Goal: Connect with others: Connect with others

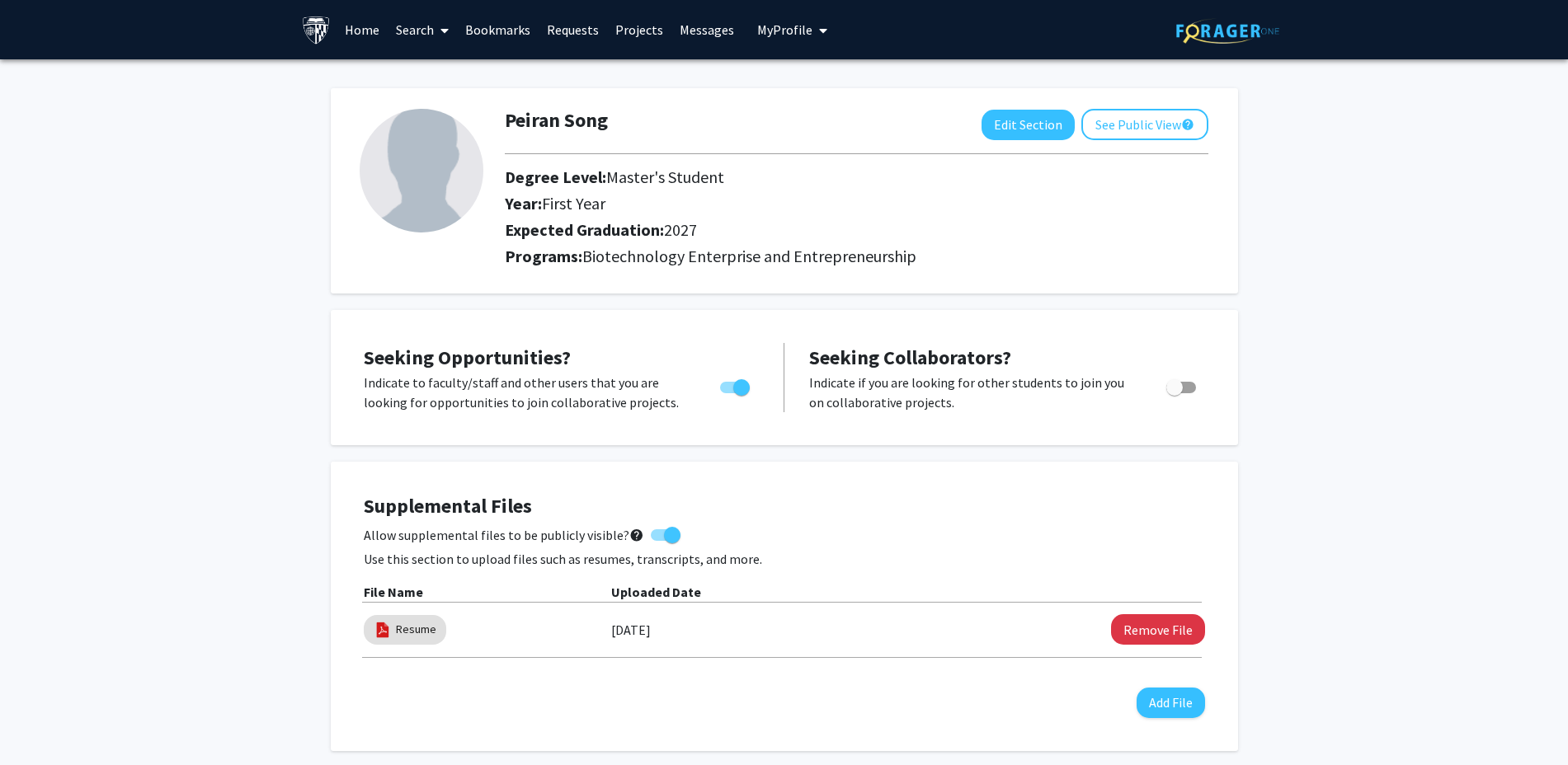
click at [483, 35] on link "Bookmarks" at bounding box center [497, 30] width 81 height 58
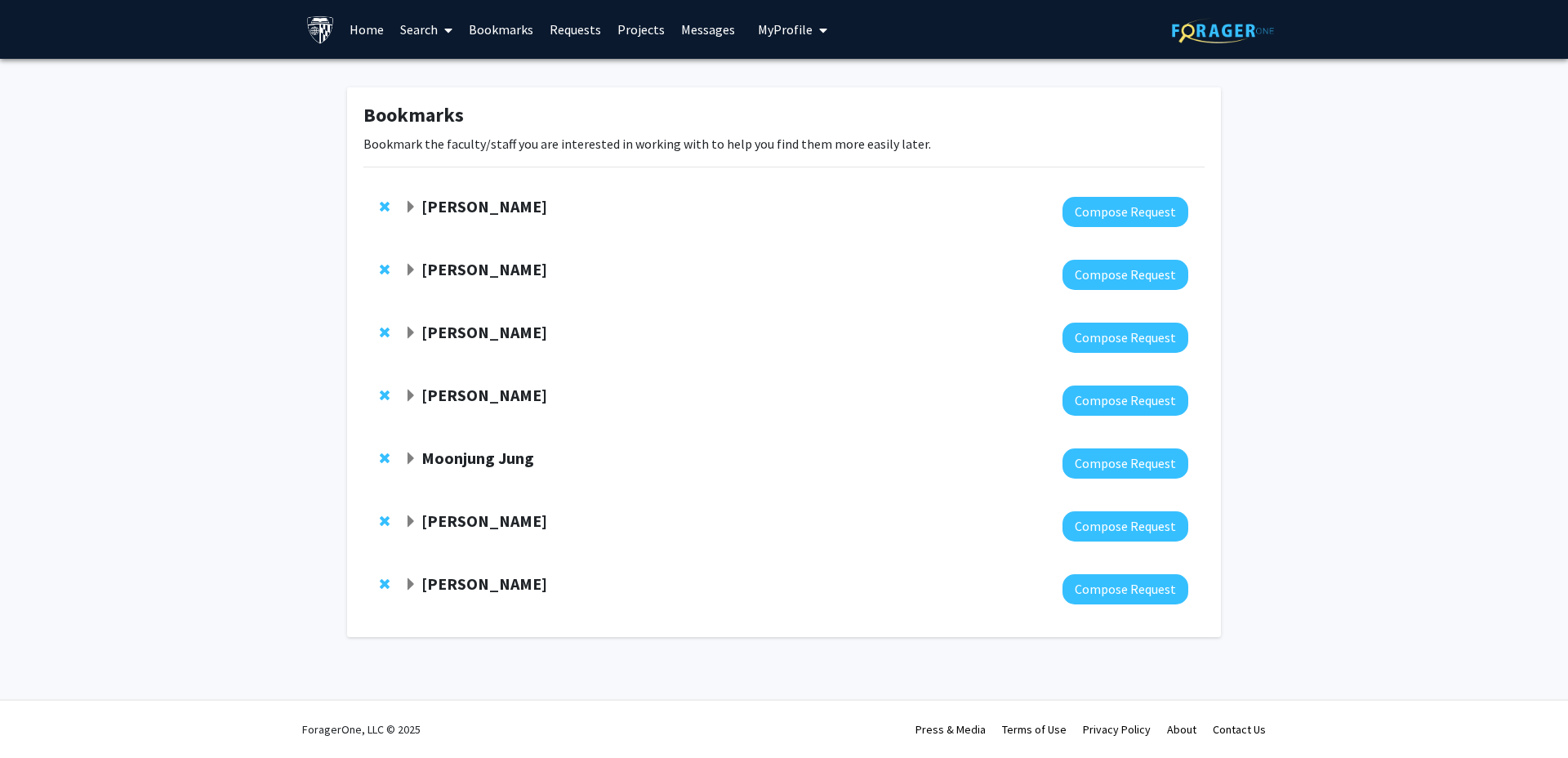
click at [456, 203] on strong "Kunal Parikh" at bounding box center [484, 206] width 126 height 21
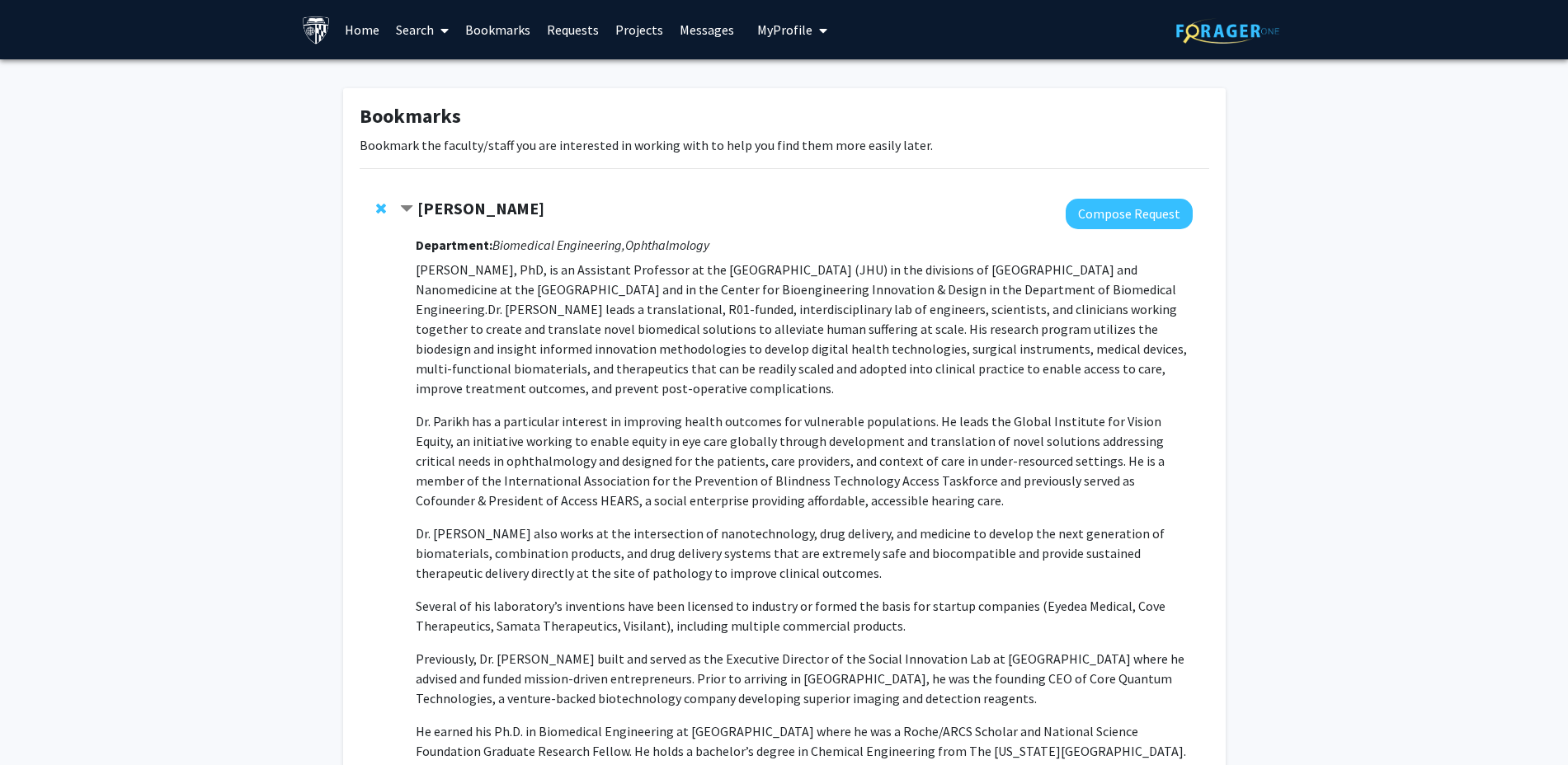
click at [461, 205] on strong "Kunal Parikh" at bounding box center [481, 207] width 127 height 21
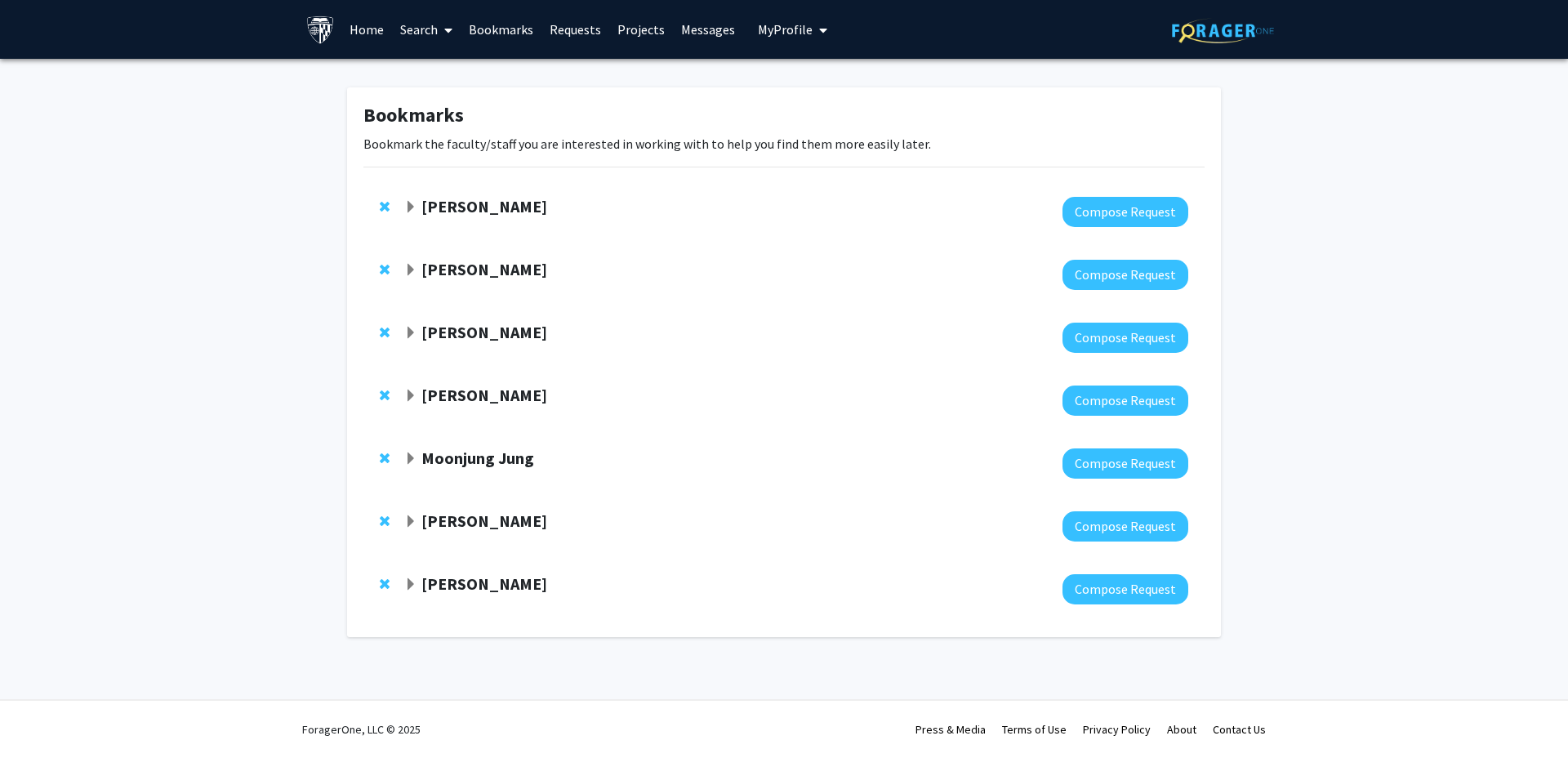
click at [528, 278] on strong "[PERSON_NAME]" at bounding box center [484, 269] width 126 height 21
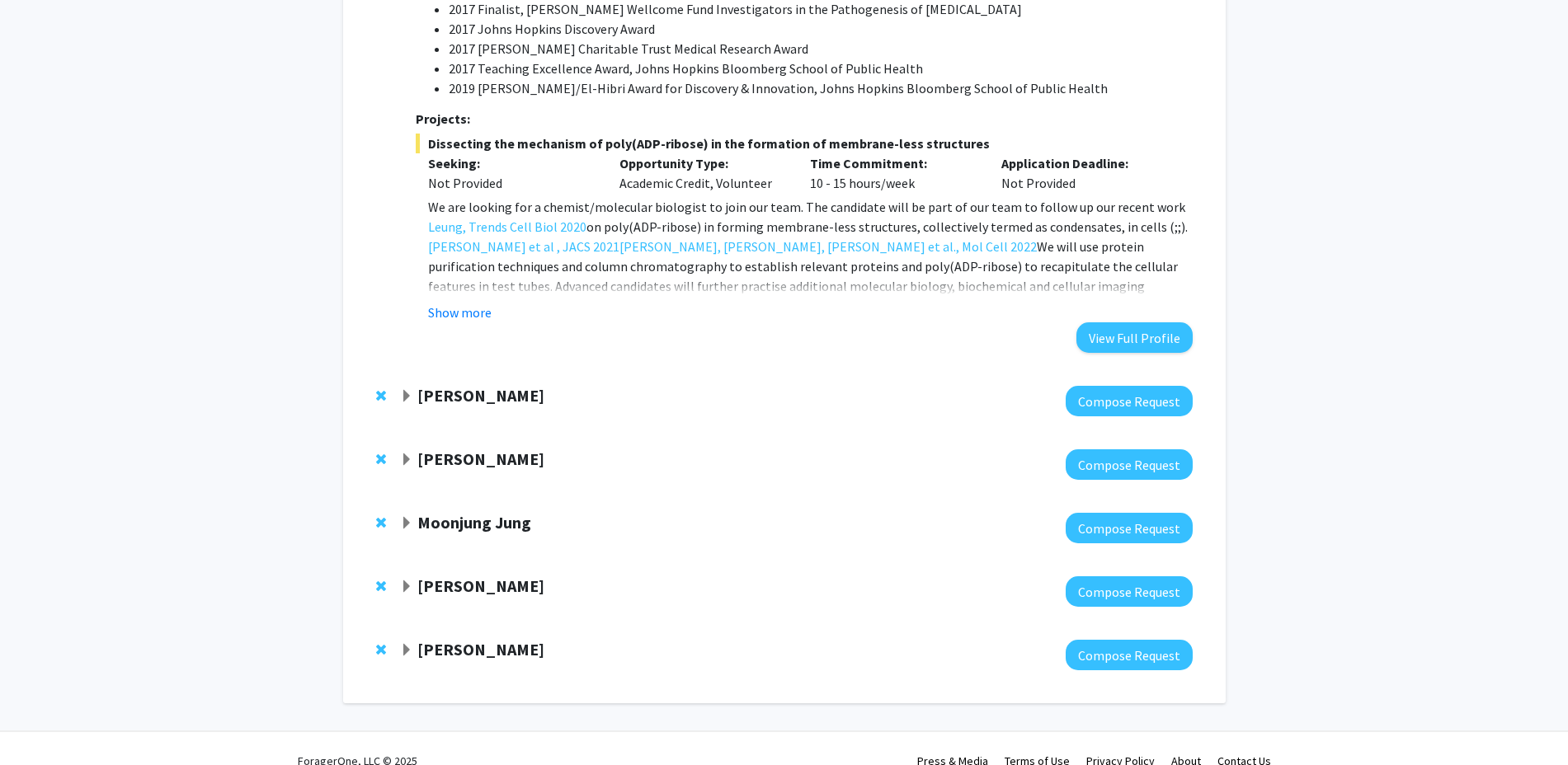
scroll to position [1196, 0]
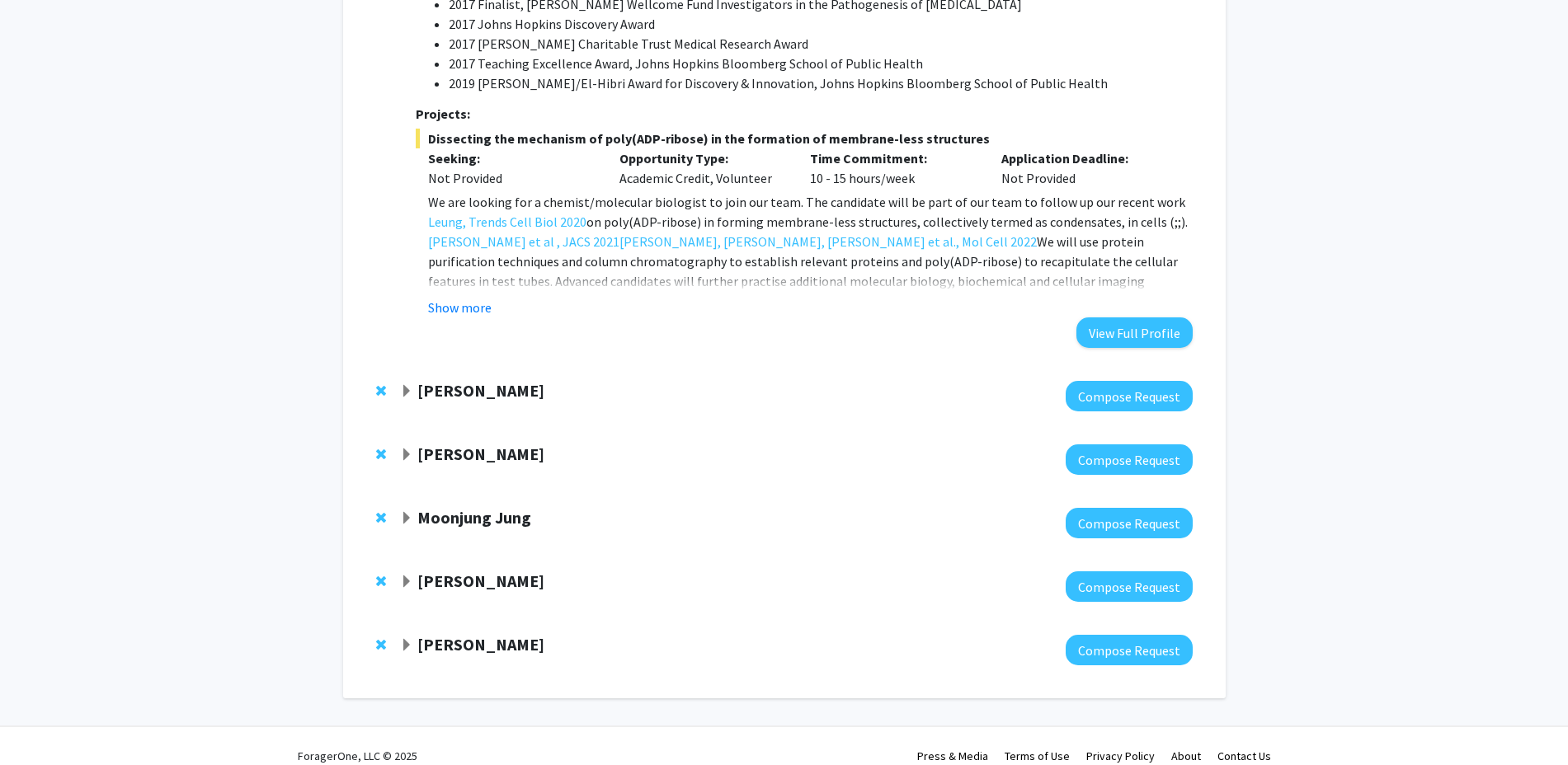
click at [471, 298] on button "Show more" at bounding box center [460, 308] width 64 height 20
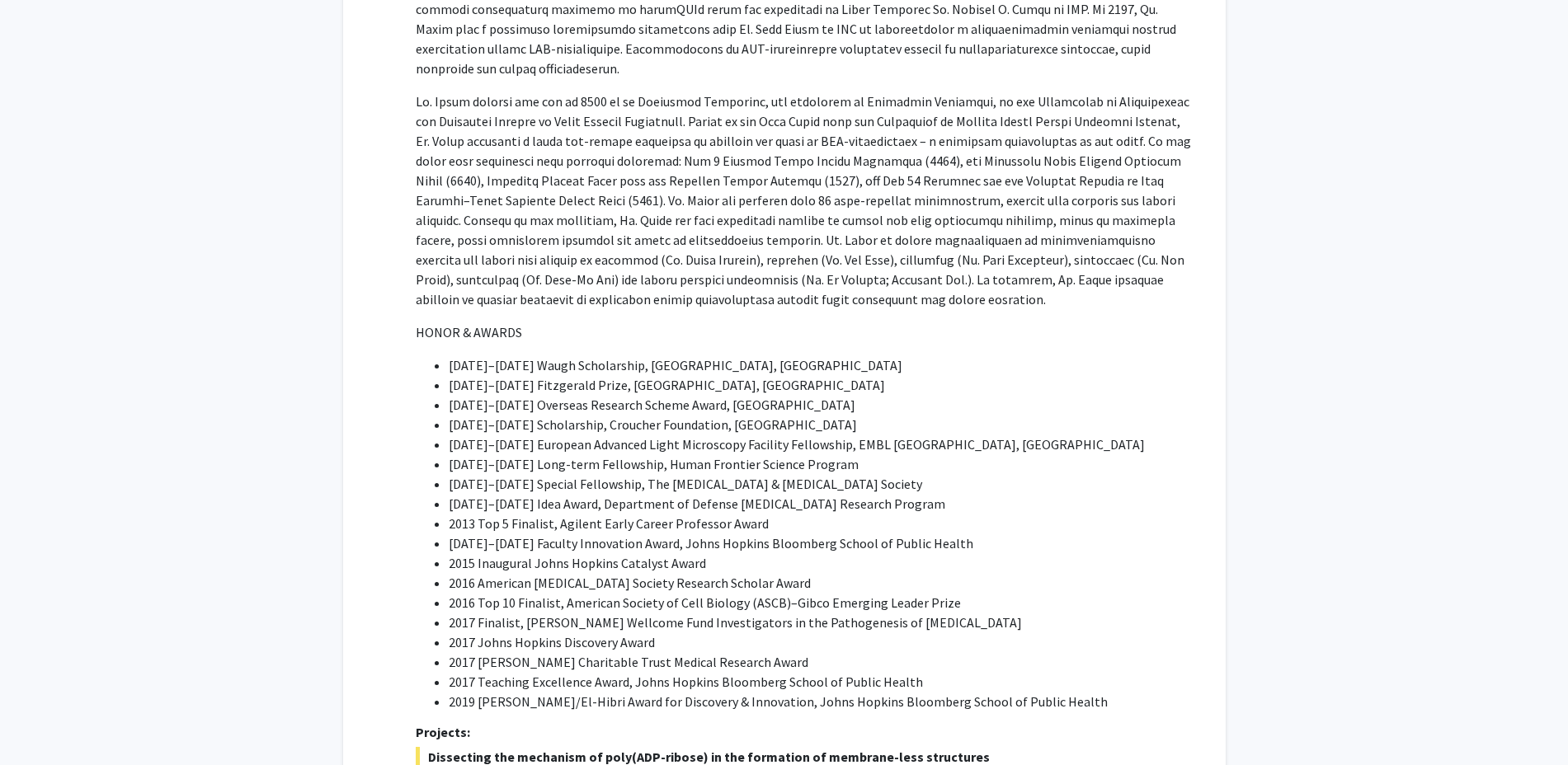
scroll to position [165, 0]
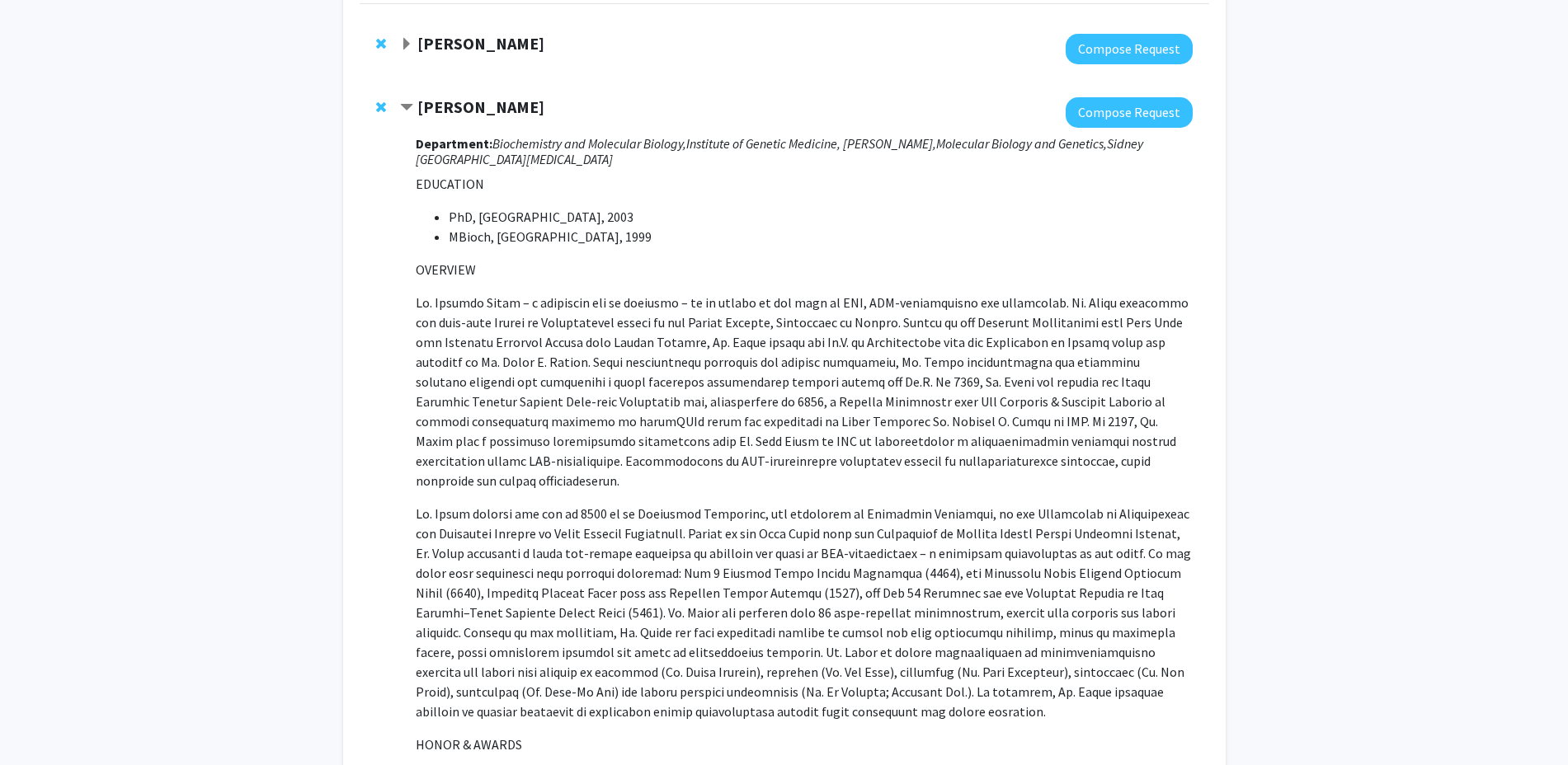
click at [1131, 95] on div "Anthony K. L. Leung Compose Request Department: Biochemistry and Molecular Biol…" at bounding box center [784, 767] width 849 height 1374
click at [1131, 107] on button "Compose Request" at bounding box center [1129, 112] width 127 height 31
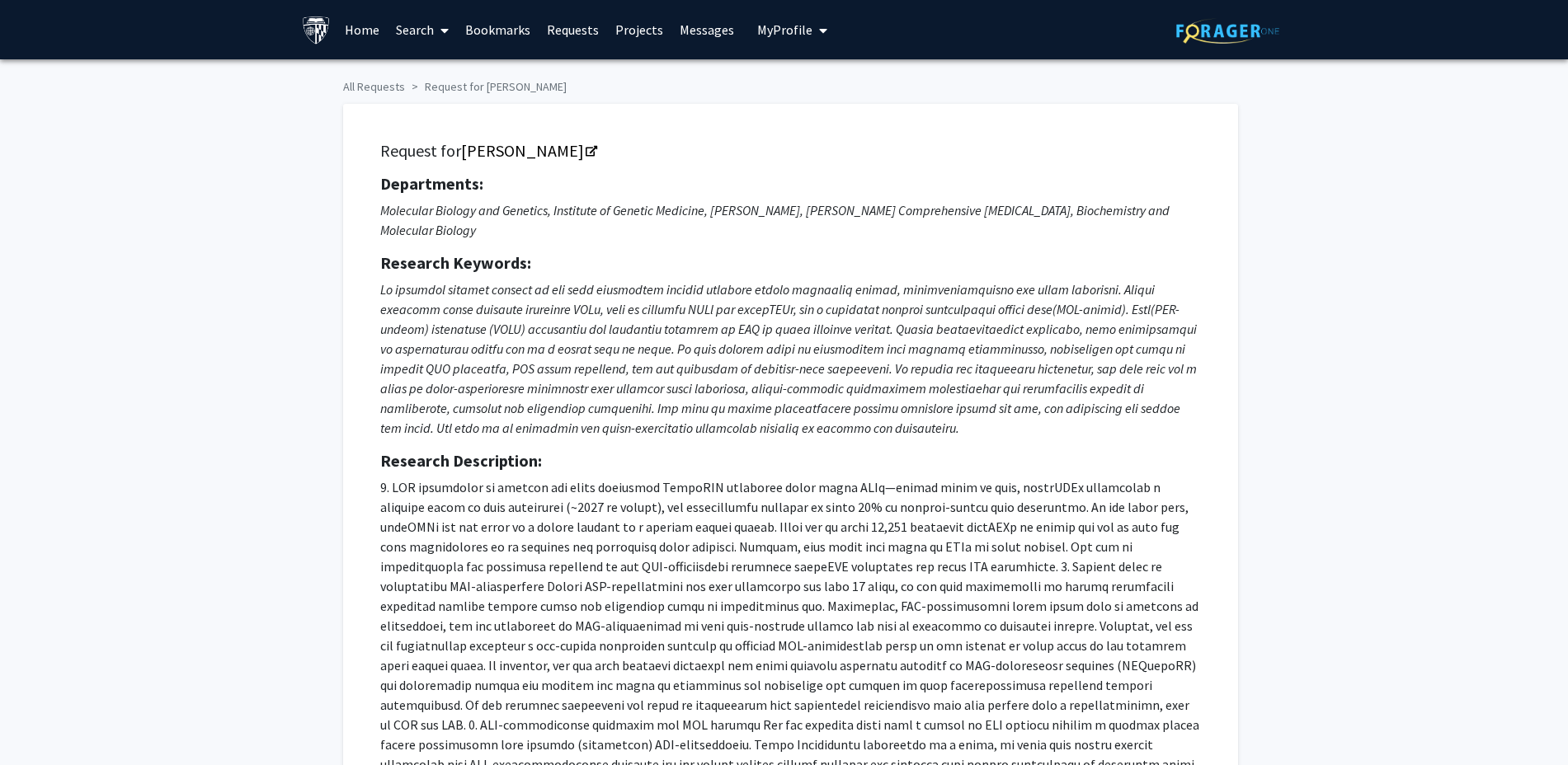
checkbox input "true"
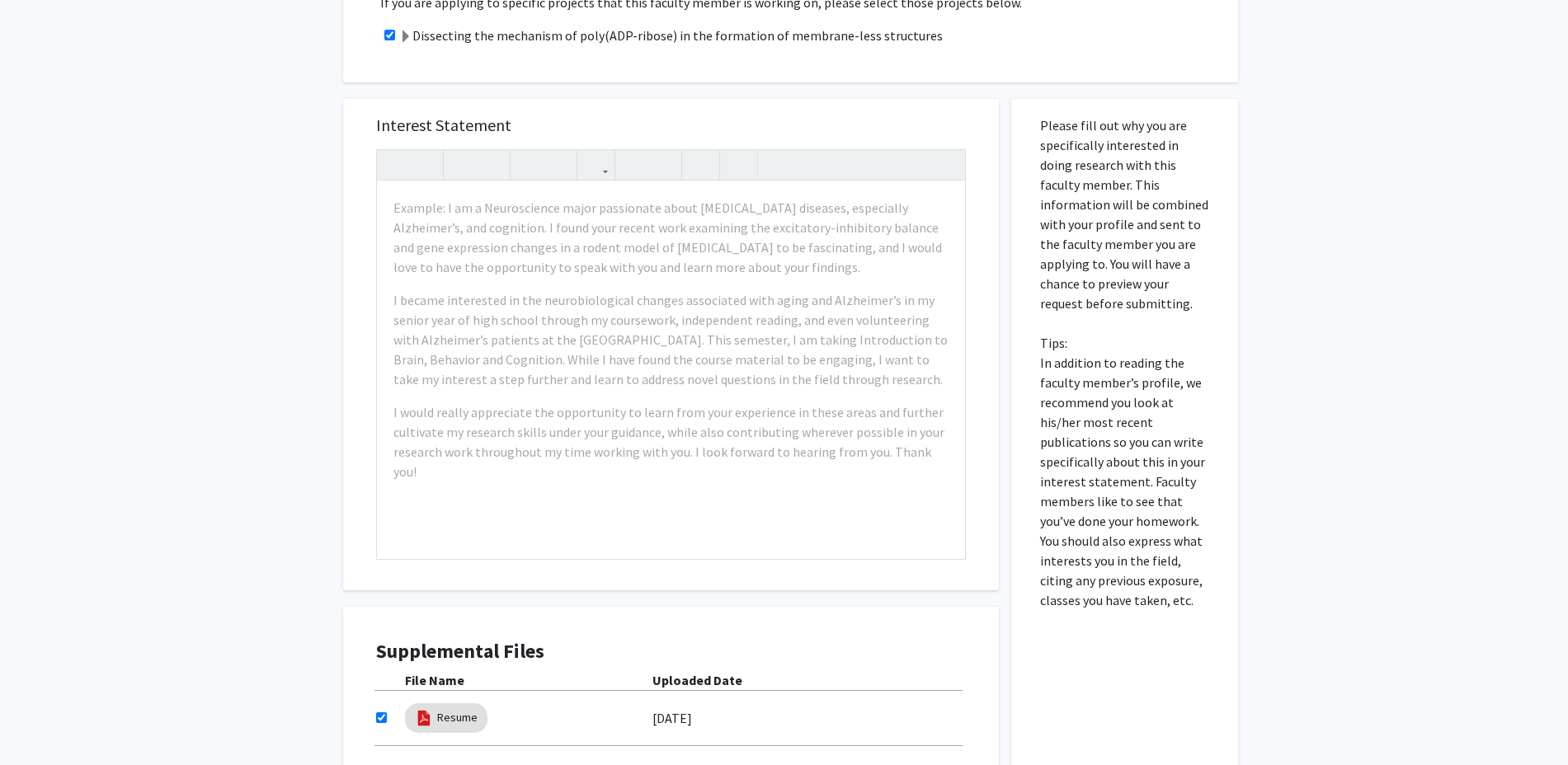
scroll to position [618, 0]
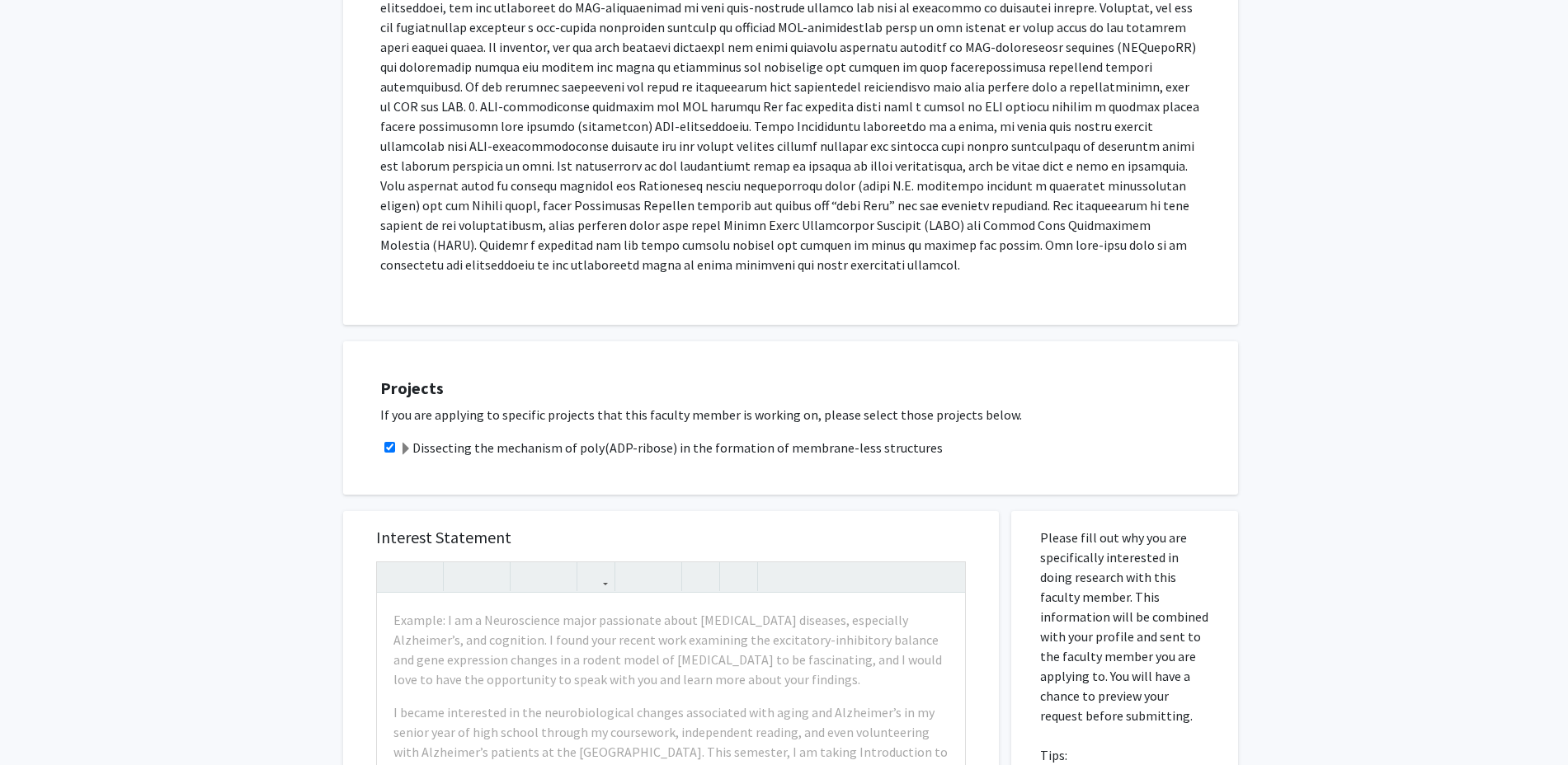
click at [456, 438] on label "Dissecting the mechanism of poly(ADP-ribose) in the formation of membrane-less …" at bounding box center [671, 448] width 544 height 20
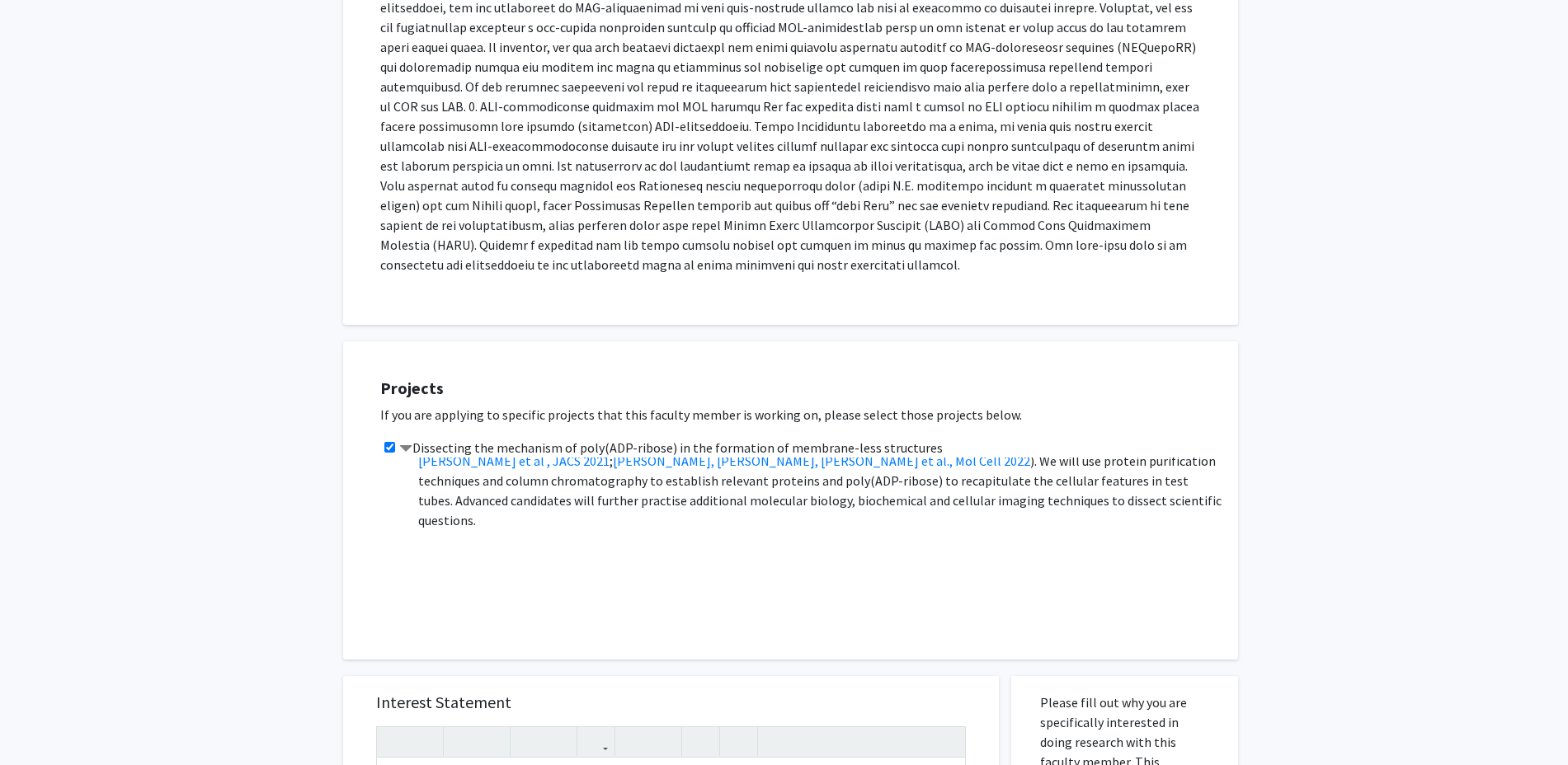
scroll to position [0, 0]
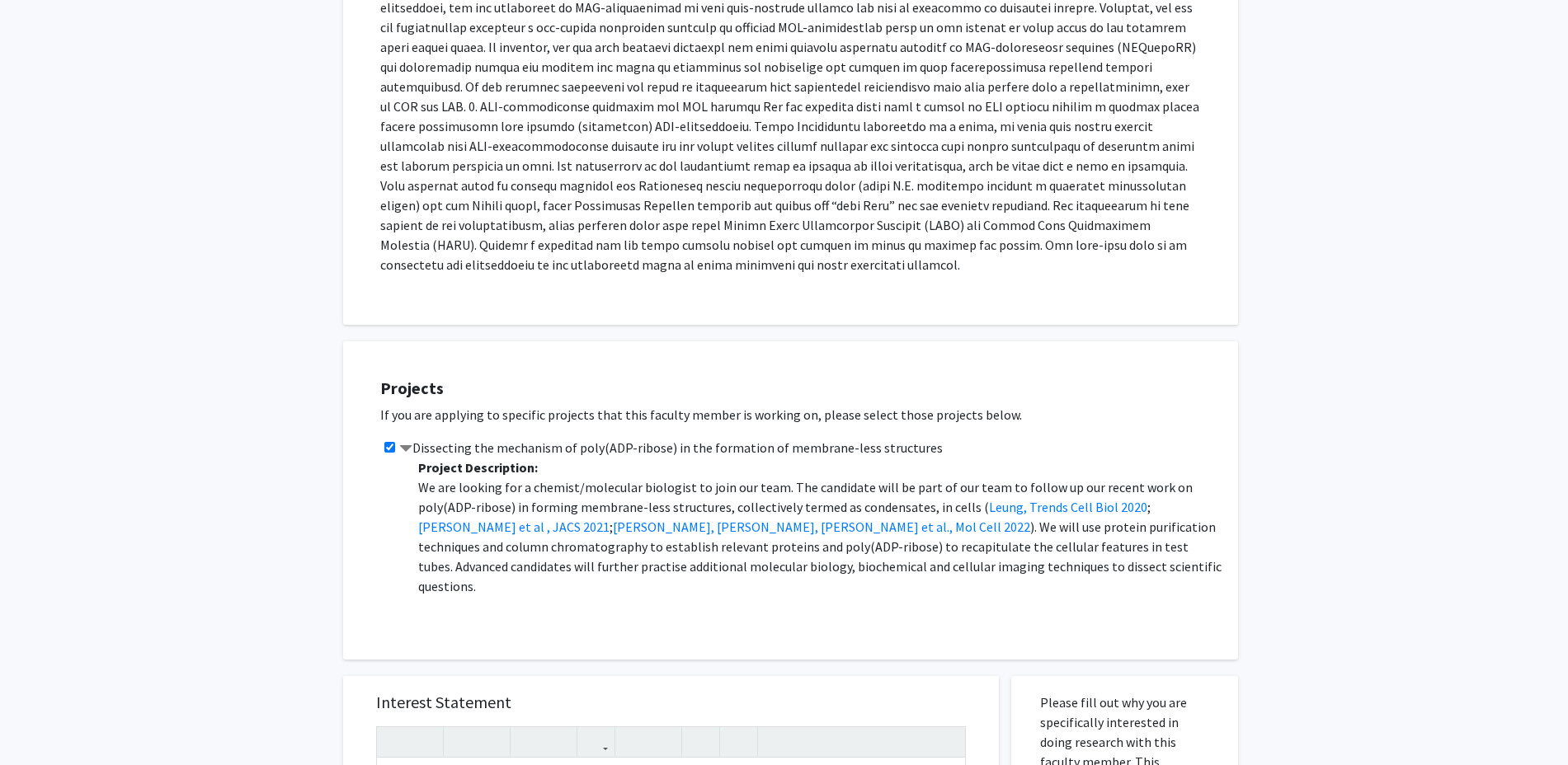
drag, startPoint x: 1269, startPoint y: 520, endPoint x: 1270, endPoint y: 567, distance: 47.0
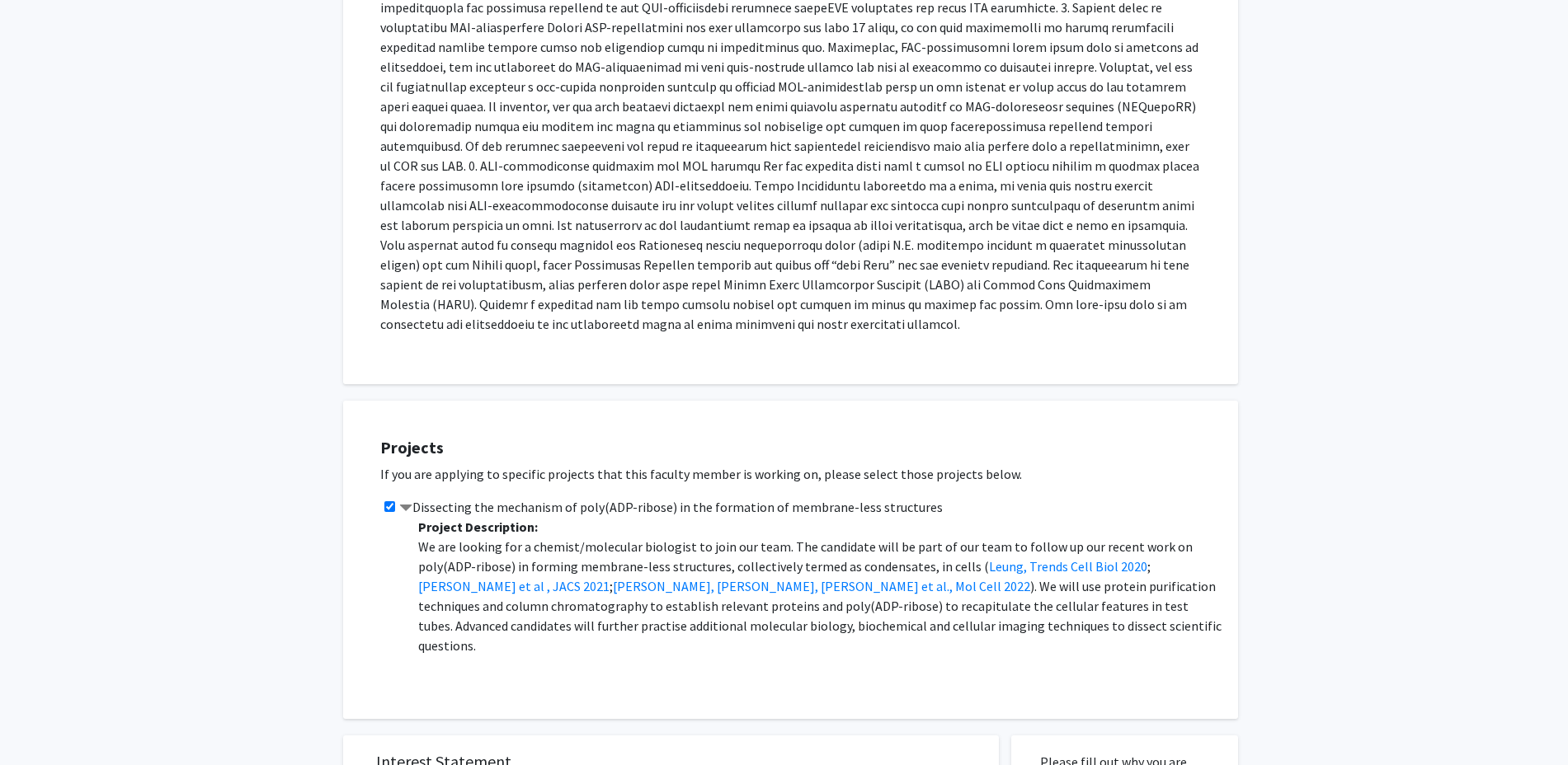
scroll to position [618, 0]
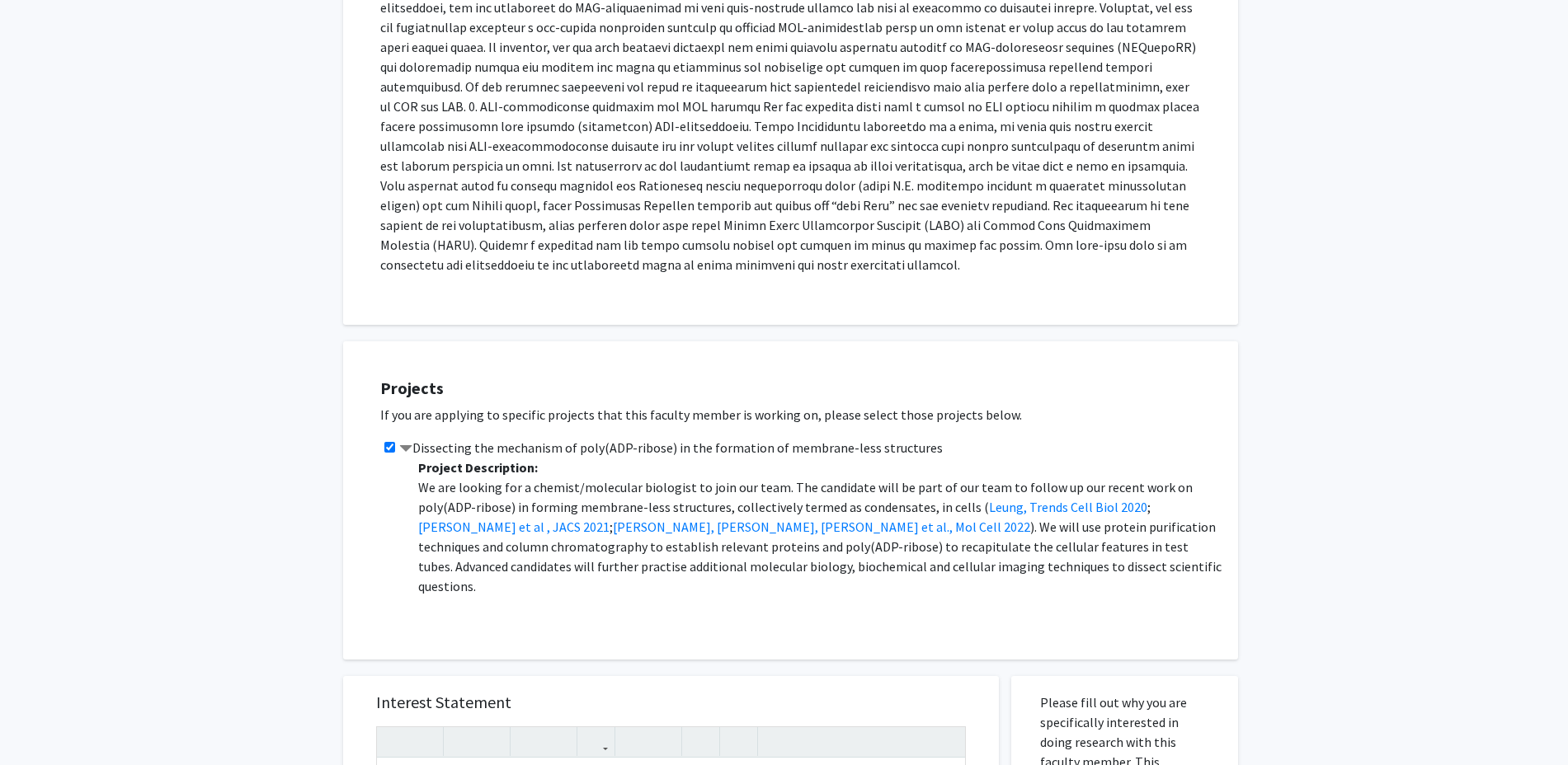
click at [531, 541] on p "We are looking for a chemist/molecular biologist to join our team. The candidat…" at bounding box center [820, 536] width 804 height 119
drag, startPoint x: 539, startPoint y: 532, endPoint x: 629, endPoint y: 535, distance: 90.0
click at [629, 535] on p "We are looking for a chemist/molecular biologist to join our team. The candidat…" at bounding box center [820, 536] width 804 height 119
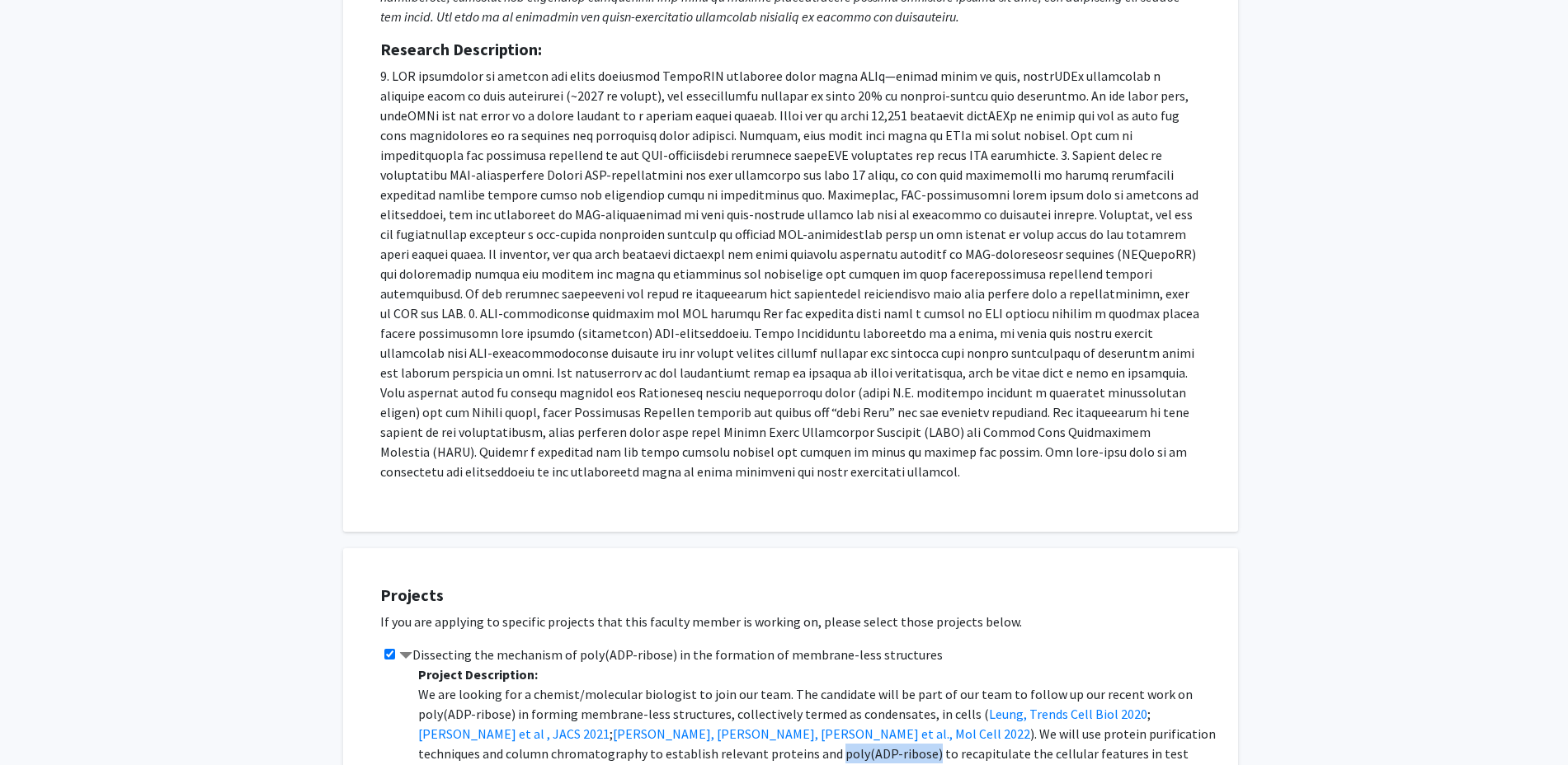
scroll to position [0, 0]
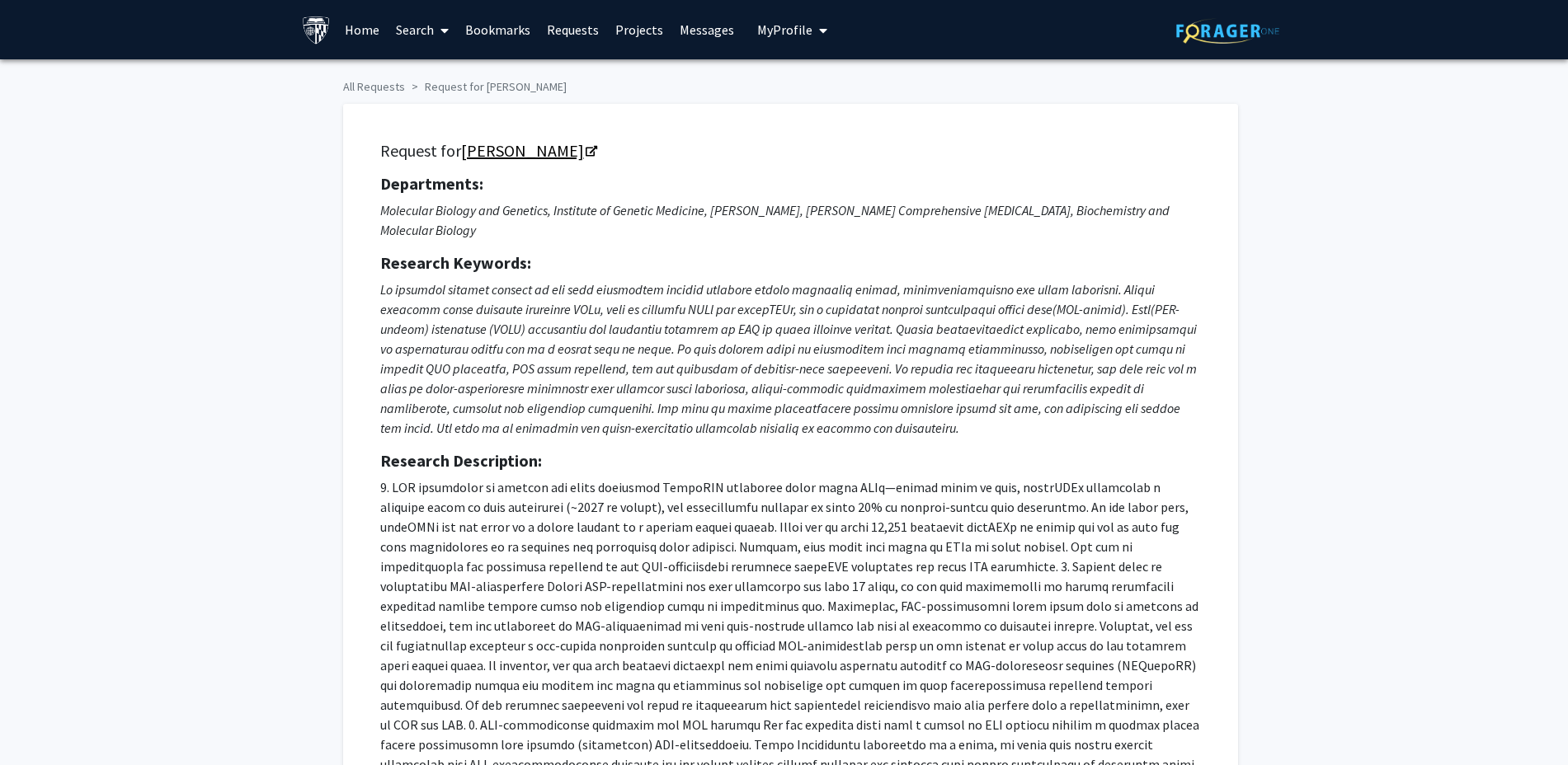
click at [551, 153] on link "[PERSON_NAME]" at bounding box center [528, 150] width 134 height 21
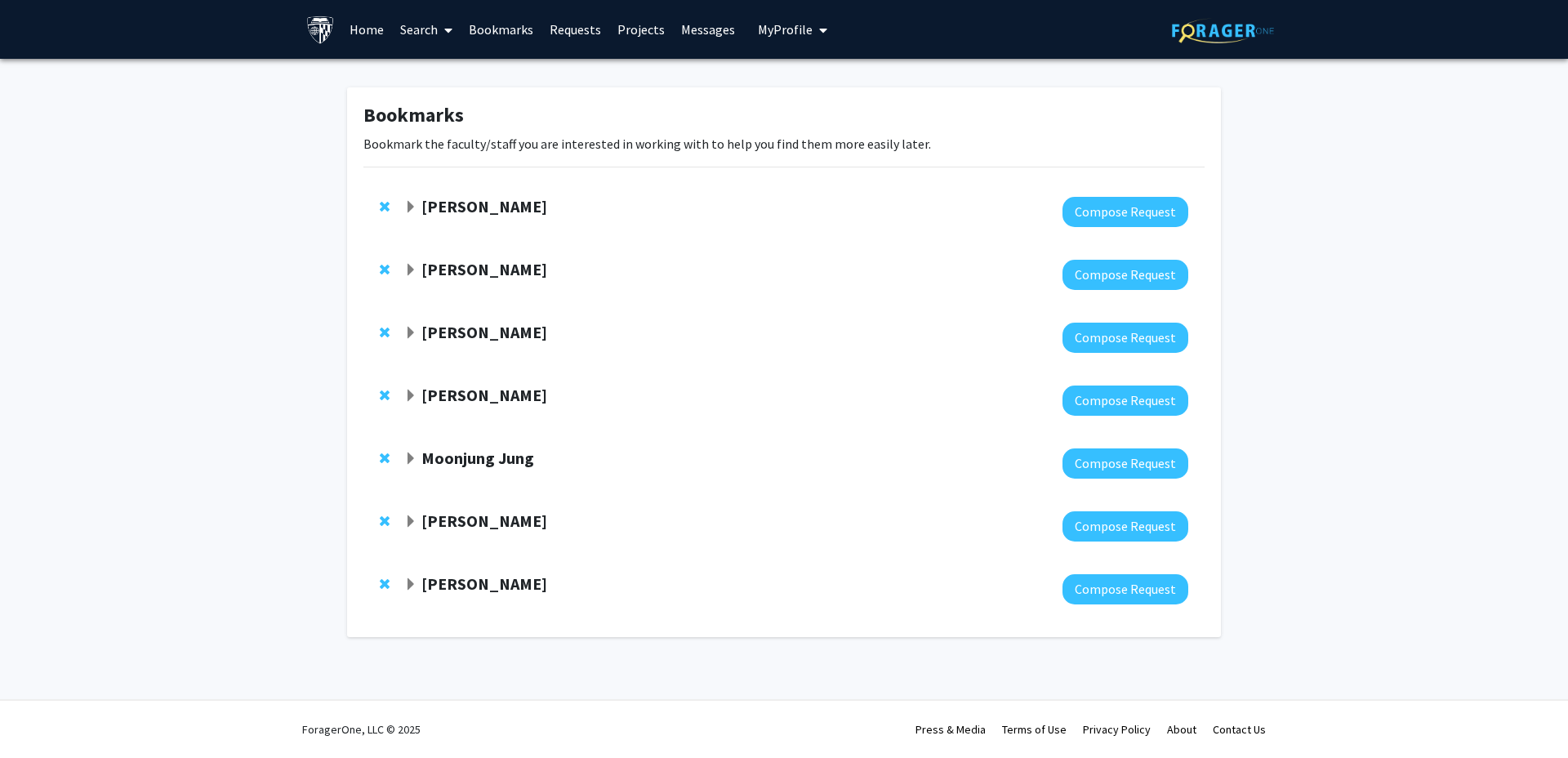
click at [444, 578] on strong "Sixuan Li" at bounding box center [484, 583] width 126 height 21
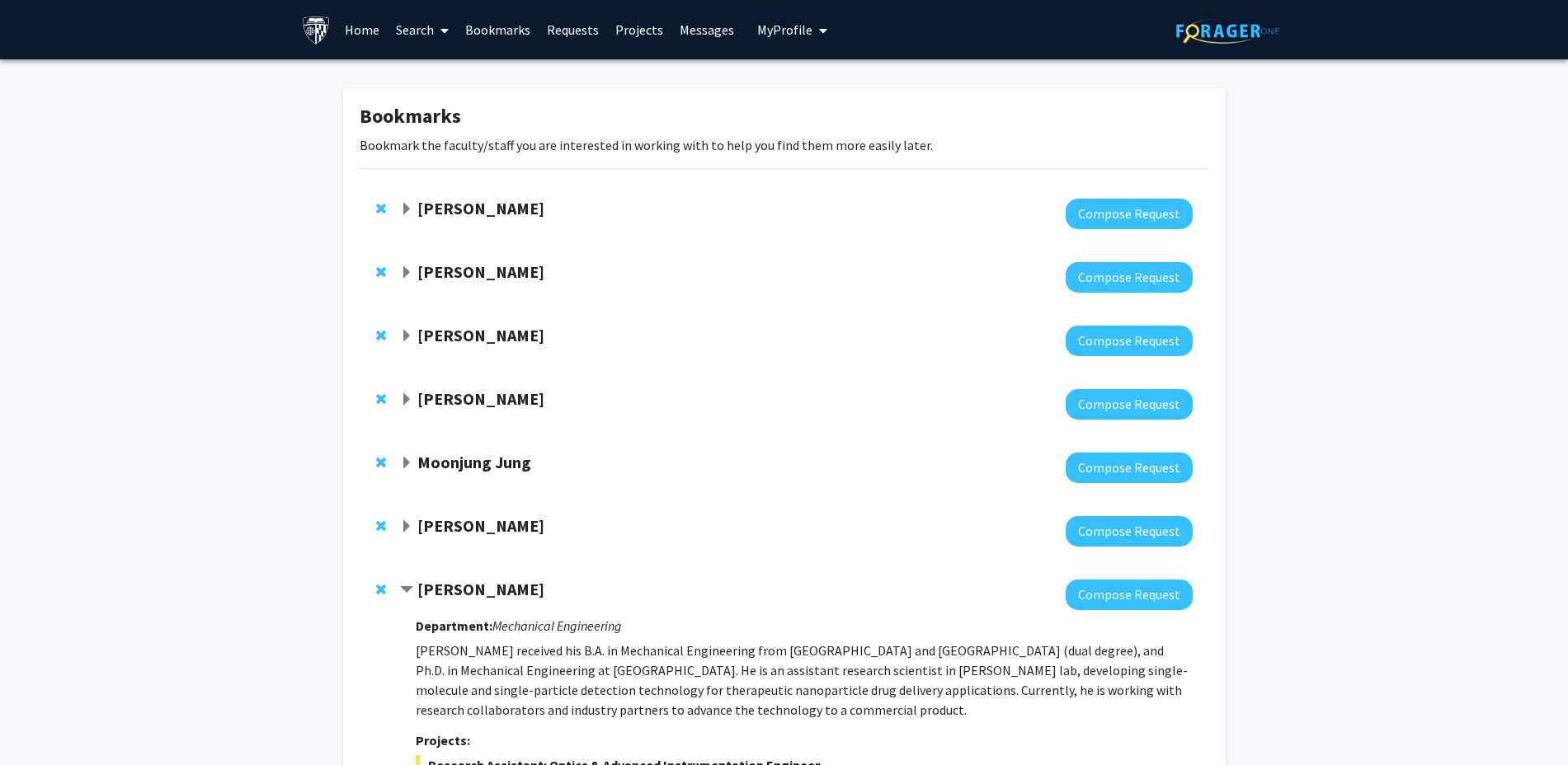
click at [427, 581] on strong "Sixuan Li" at bounding box center [481, 588] width 127 height 21
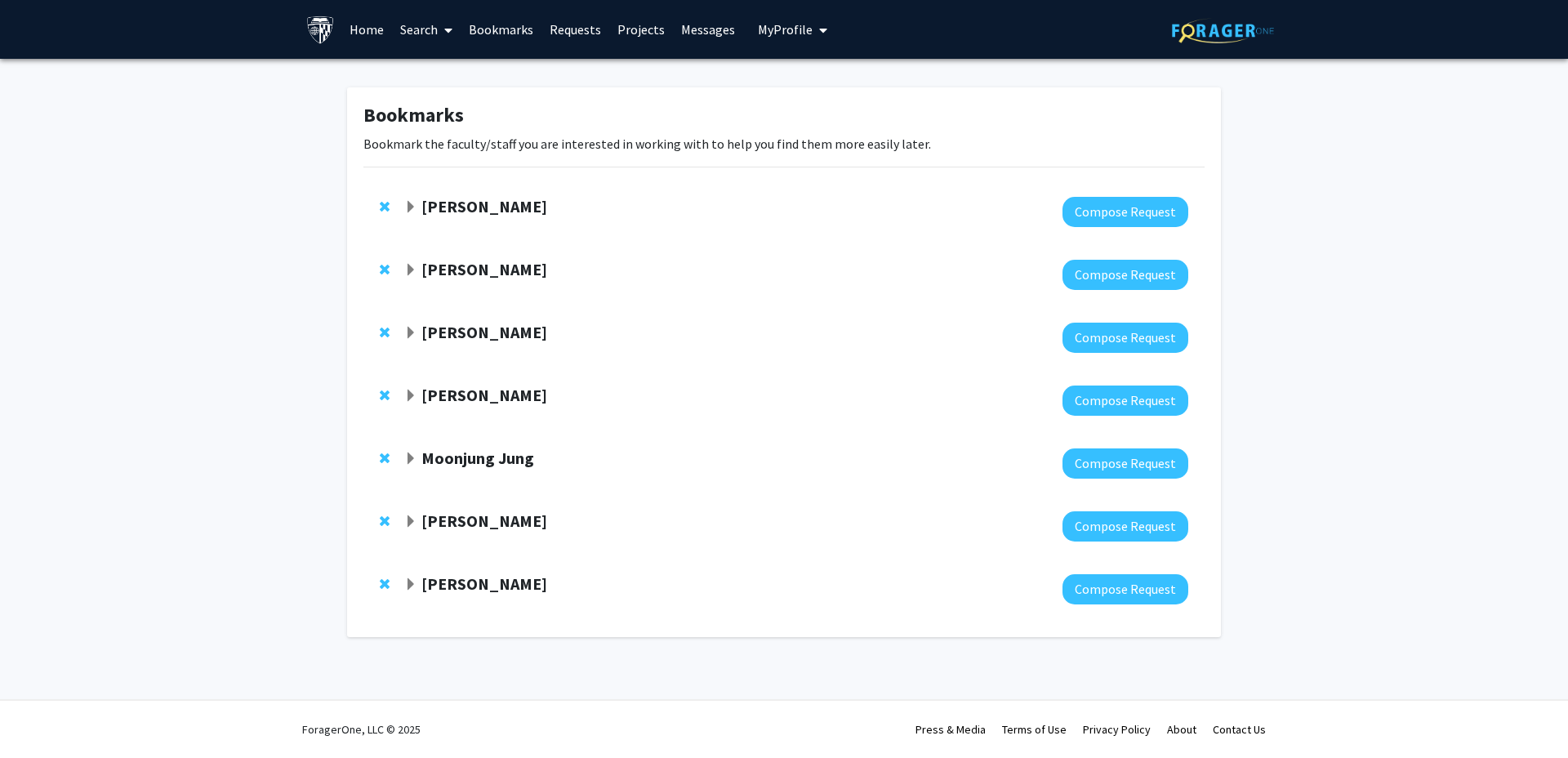
click at [507, 277] on strong "[PERSON_NAME]" at bounding box center [484, 269] width 126 height 21
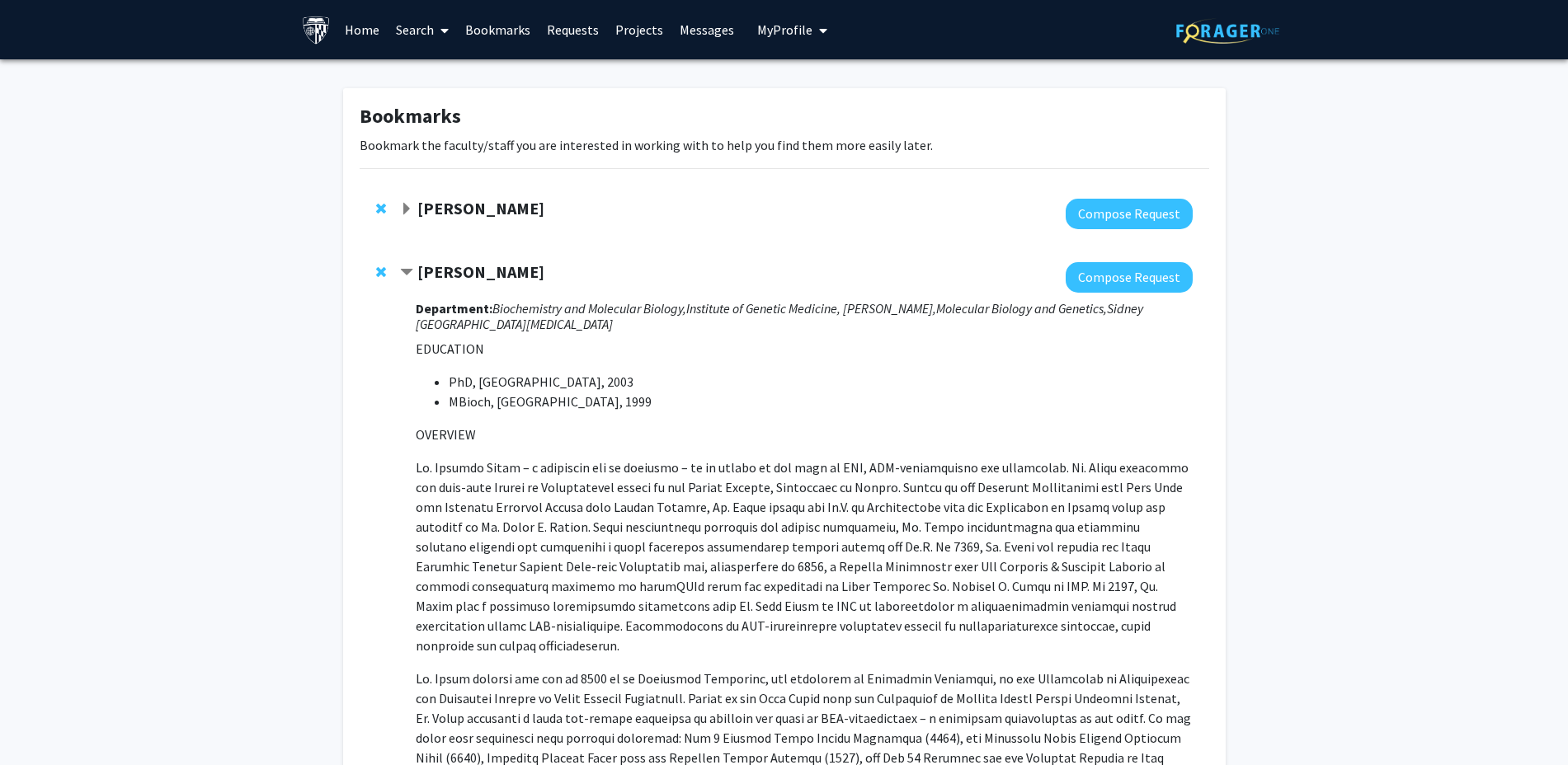
click at [515, 277] on strong "[PERSON_NAME]" at bounding box center [481, 271] width 127 height 21
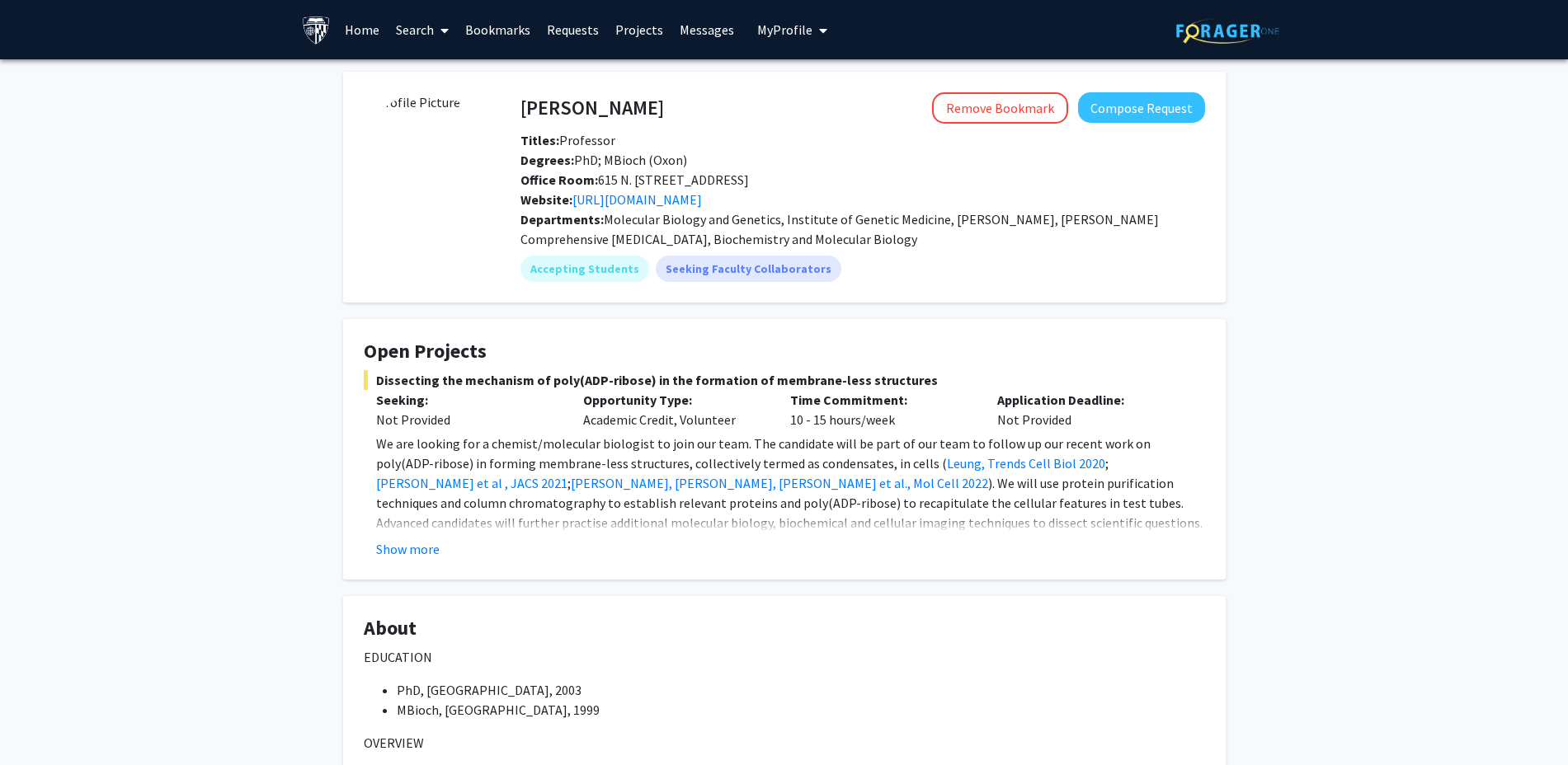
click at [613, 127] on div "[PERSON_NAME] Remove Bookmark Compose Request Titles: Professor [PERSON_NAME]: …" at bounding box center [862, 150] width 709 height 117
click at [649, 202] on link "[URL][DOMAIN_NAME]" at bounding box center [637, 200] width 129 height 17
